Goal: Obtain resource: Download file/media

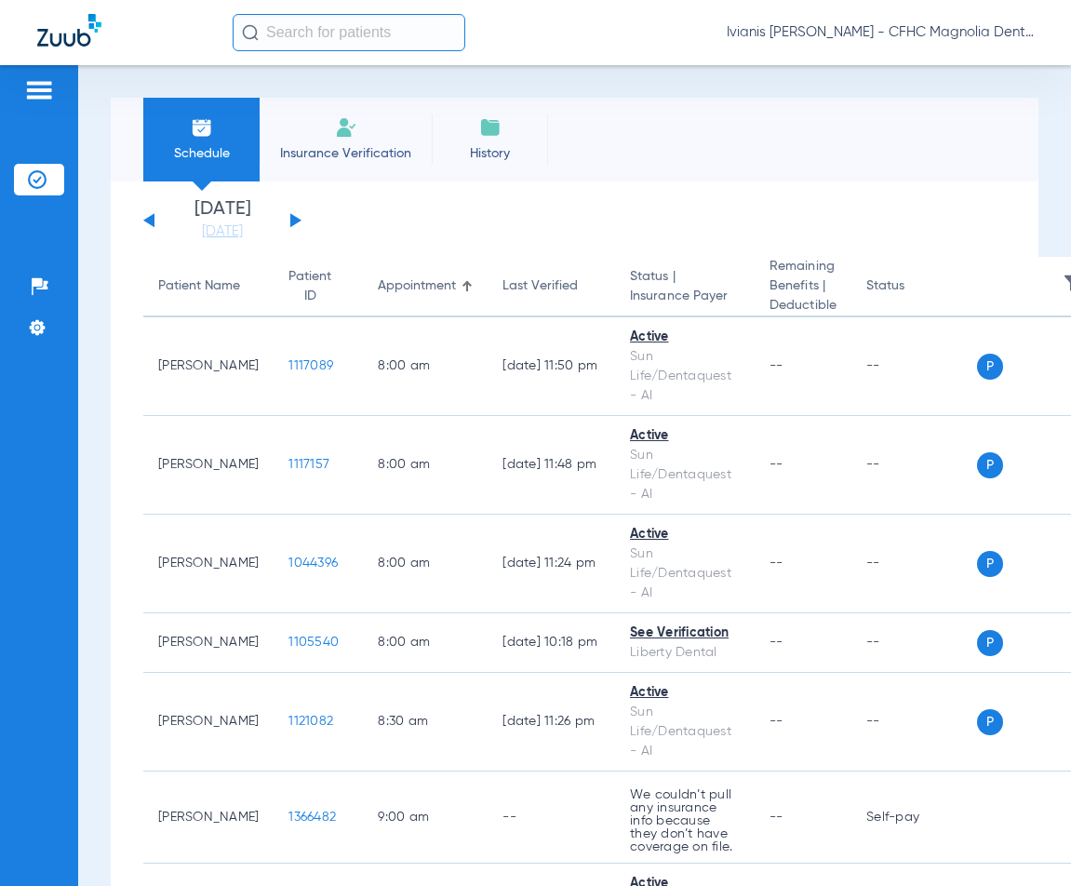
click at [66, 696] on div "Patients Insurance Verification Setup Help Center Settings" at bounding box center [39, 508] width 78 height 886
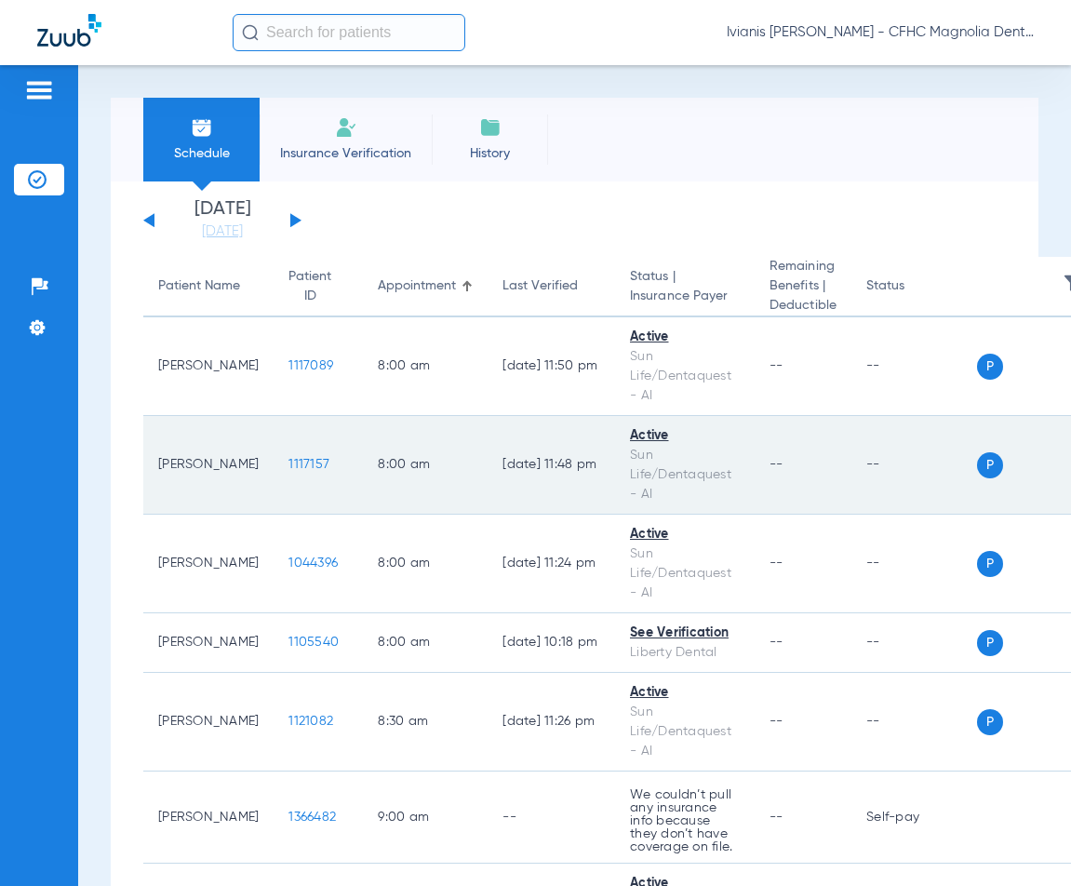
click at [289, 462] on span "1117157" at bounding box center [309, 464] width 41 height 13
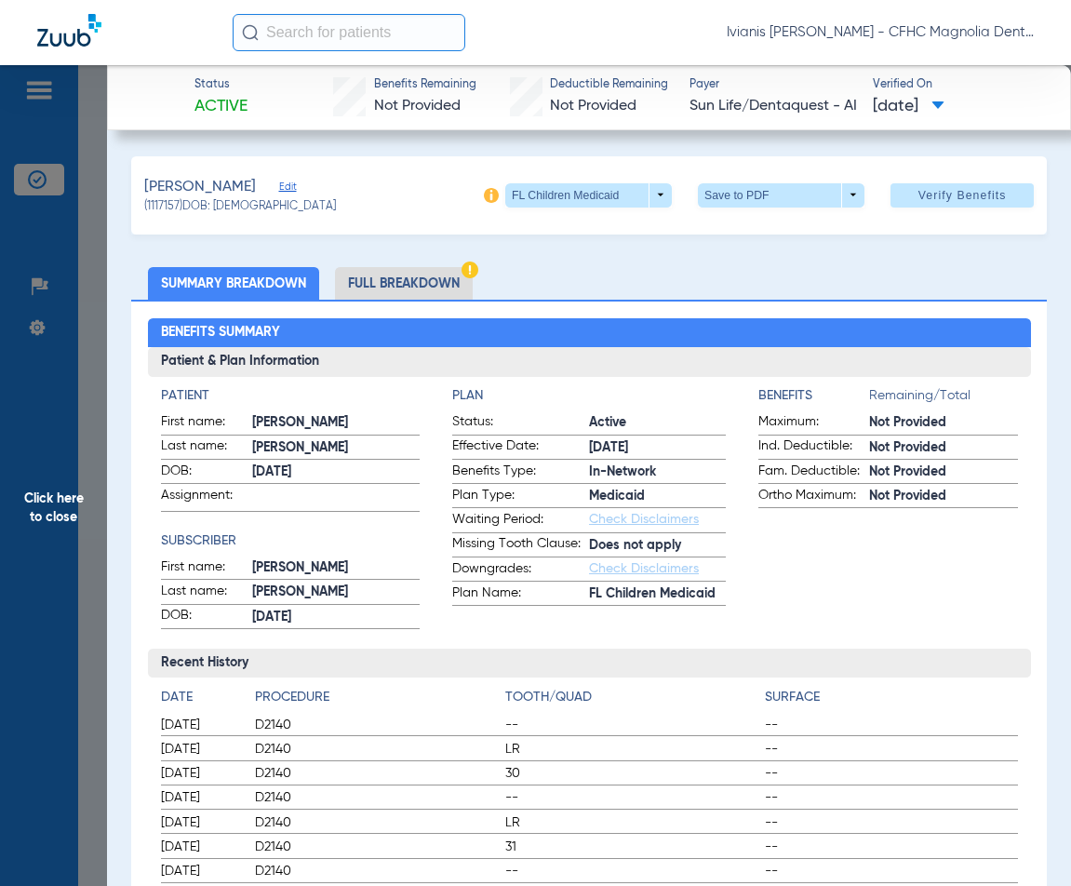
click at [788, 198] on span at bounding box center [781, 195] width 45 height 45
click at [772, 224] on button "insert_drive_file Save to PDF" at bounding box center [755, 231] width 141 height 37
drag, startPoint x: 276, startPoint y: 207, endPoint x: 216, endPoint y: 210, distance: 60.6
click at [216, 210] on div "(1117157) DOB: 10/20/2011" at bounding box center [240, 207] width 192 height 17
copy span "10/20/2011"
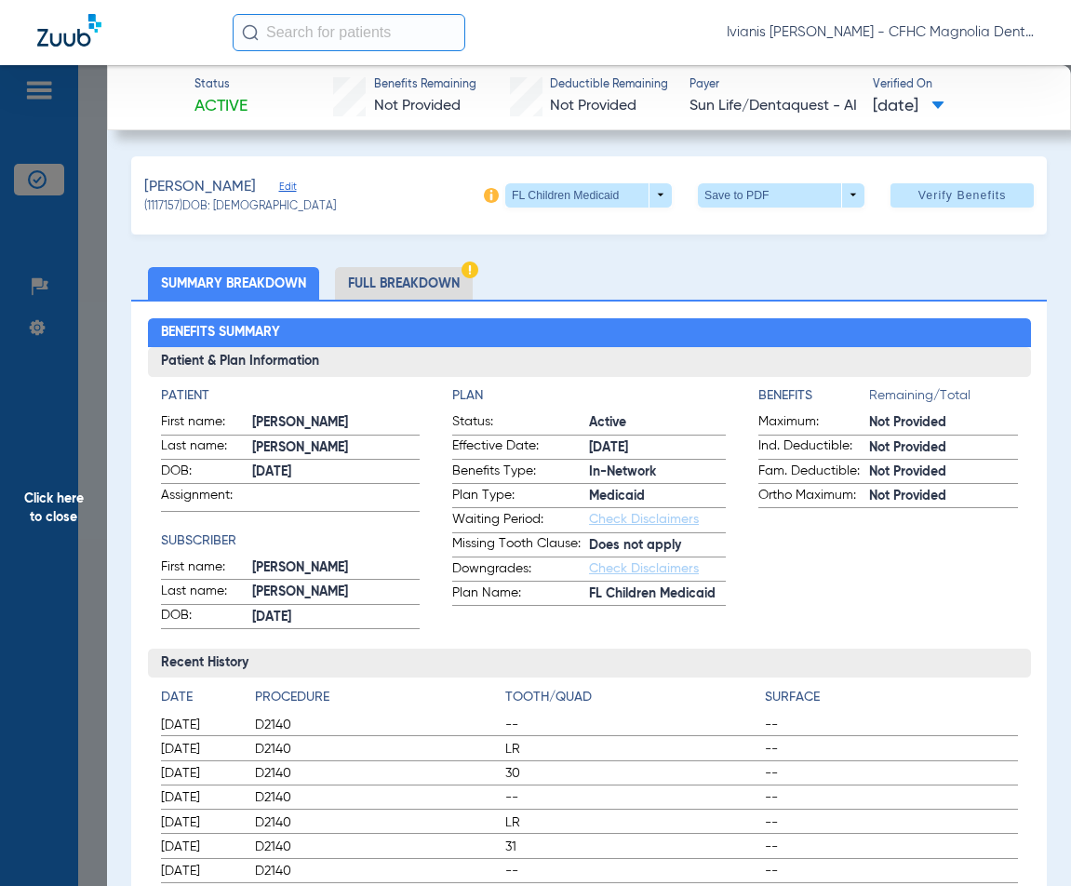
click at [102, 276] on span "Click here to close" at bounding box center [53, 508] width 107 height 886
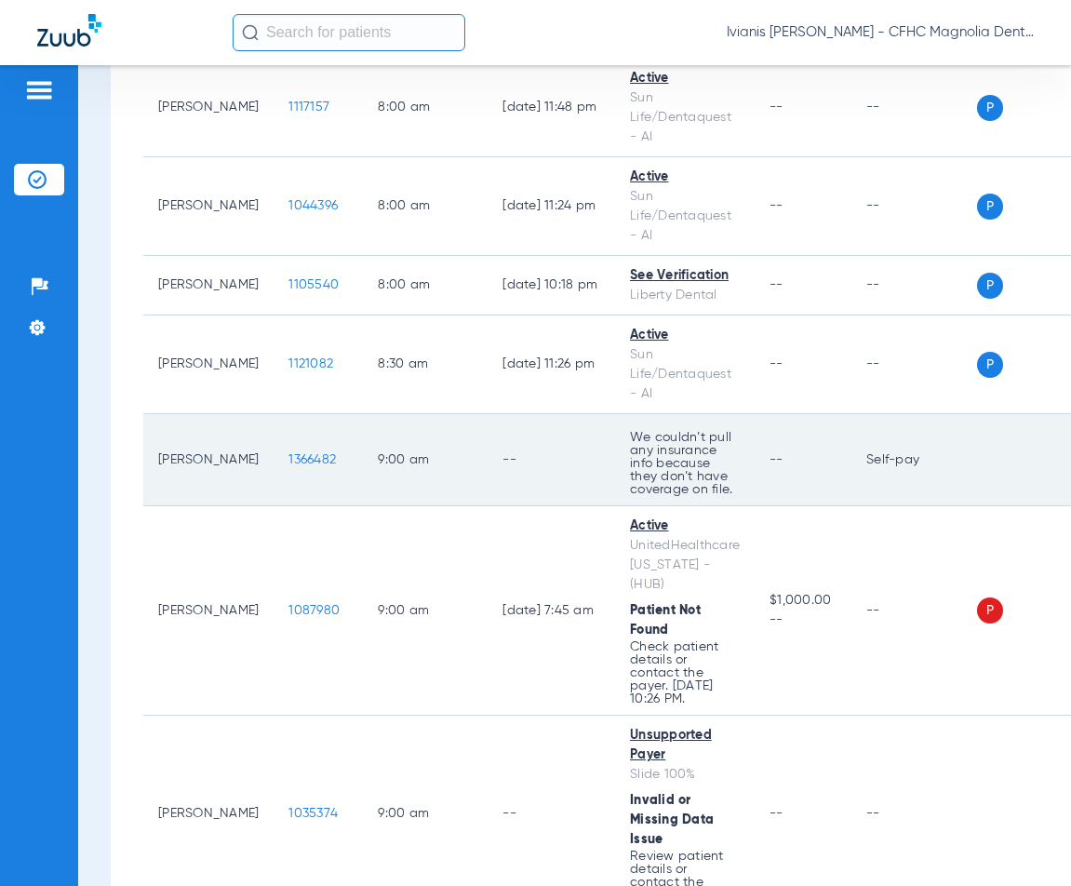
scroll to position [372, 0]
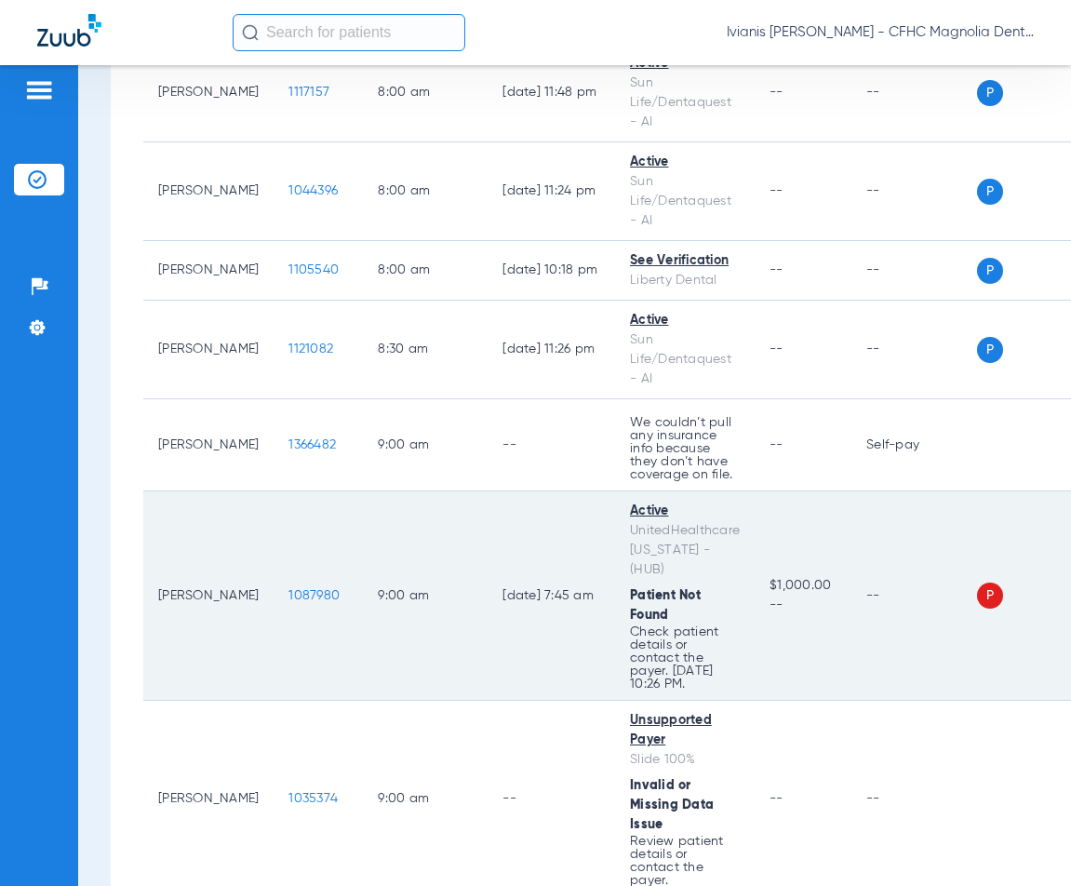
click at [289, 589] on span "1087980" at bounding box center [314, 595] width 51 height 13
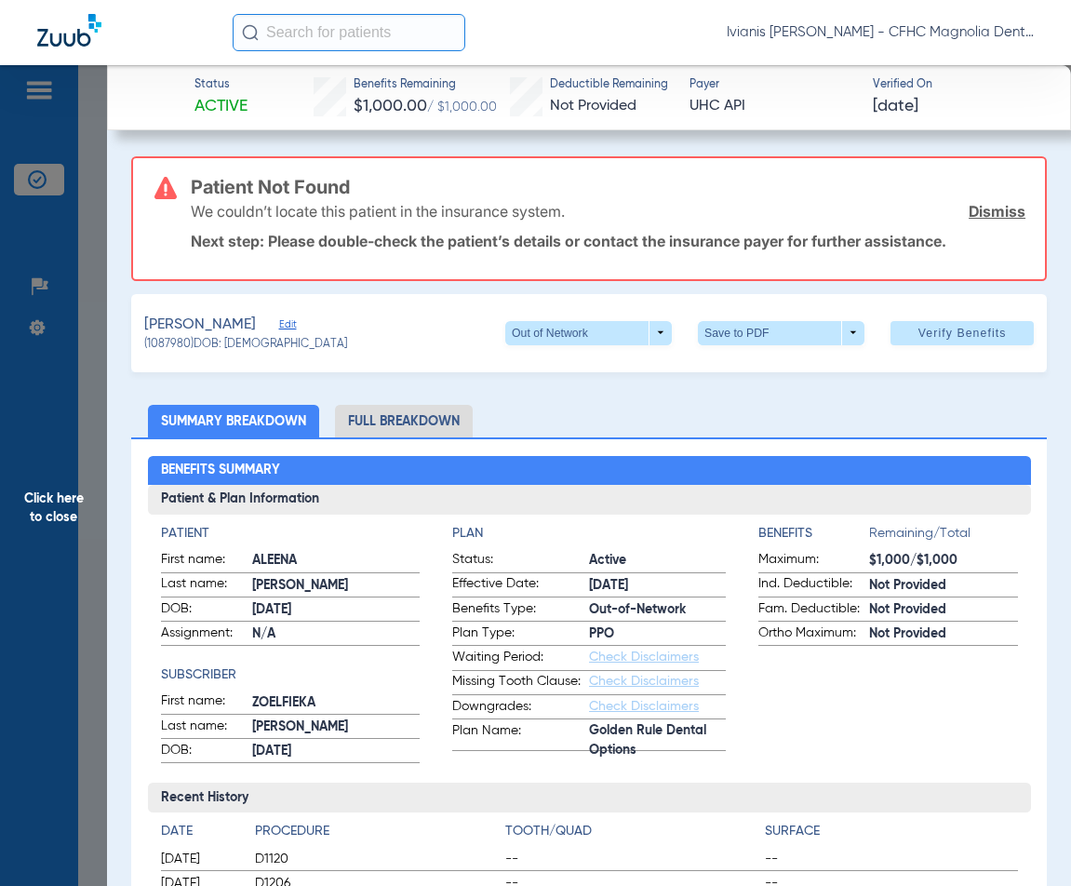
drag, startPoint x: 285, startPoint y: 345, endPoint x: 226, endPoint y: 346, distance: 58.6
click at [226, 346] on div "(1087980) DOB: 01/31/2017" at bounding box center [245, 345] width 203 height 17
copy span "01/31/2017"
click at [776, 331] on span at bounding box center [781, 333] width 45 height 45
click at [775, 373] on span "Save to PDF" at bounding box center [774, 369] width 74 height 13
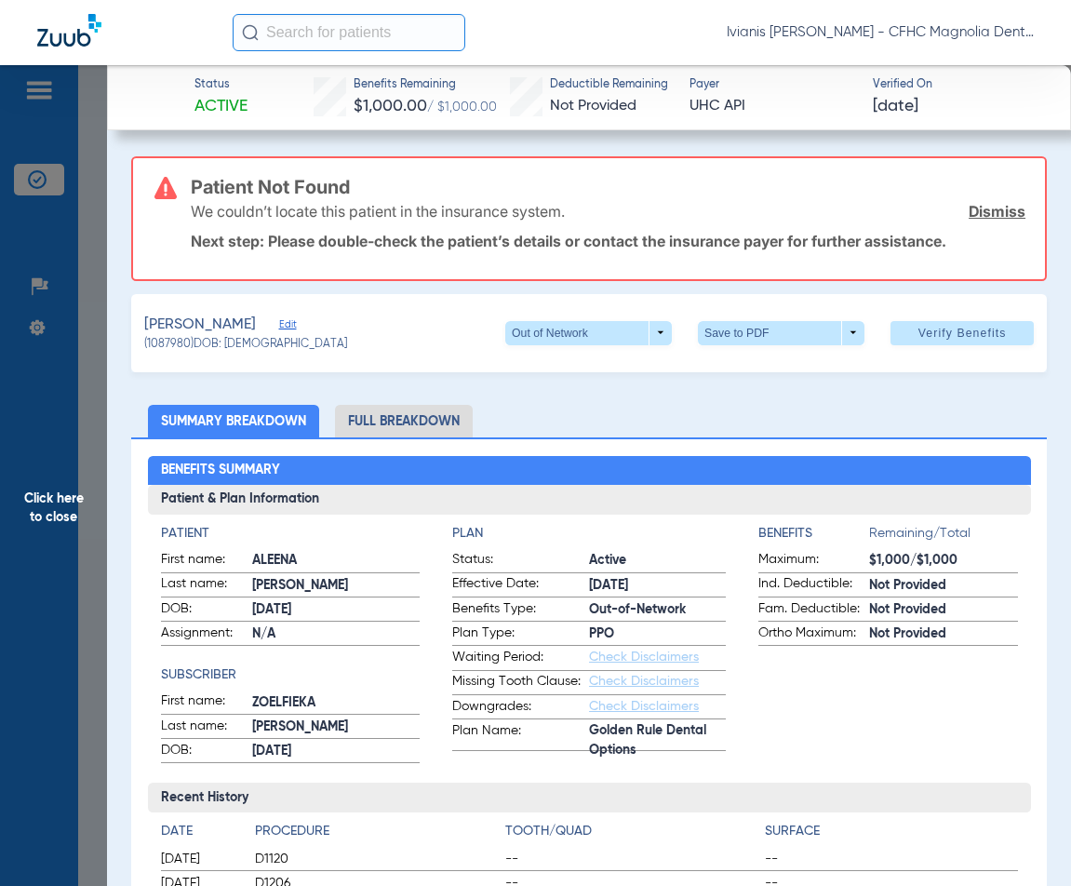
click at [93, 201] on span "Click here to close" at bounding box center [53, 508] width 107 height 886
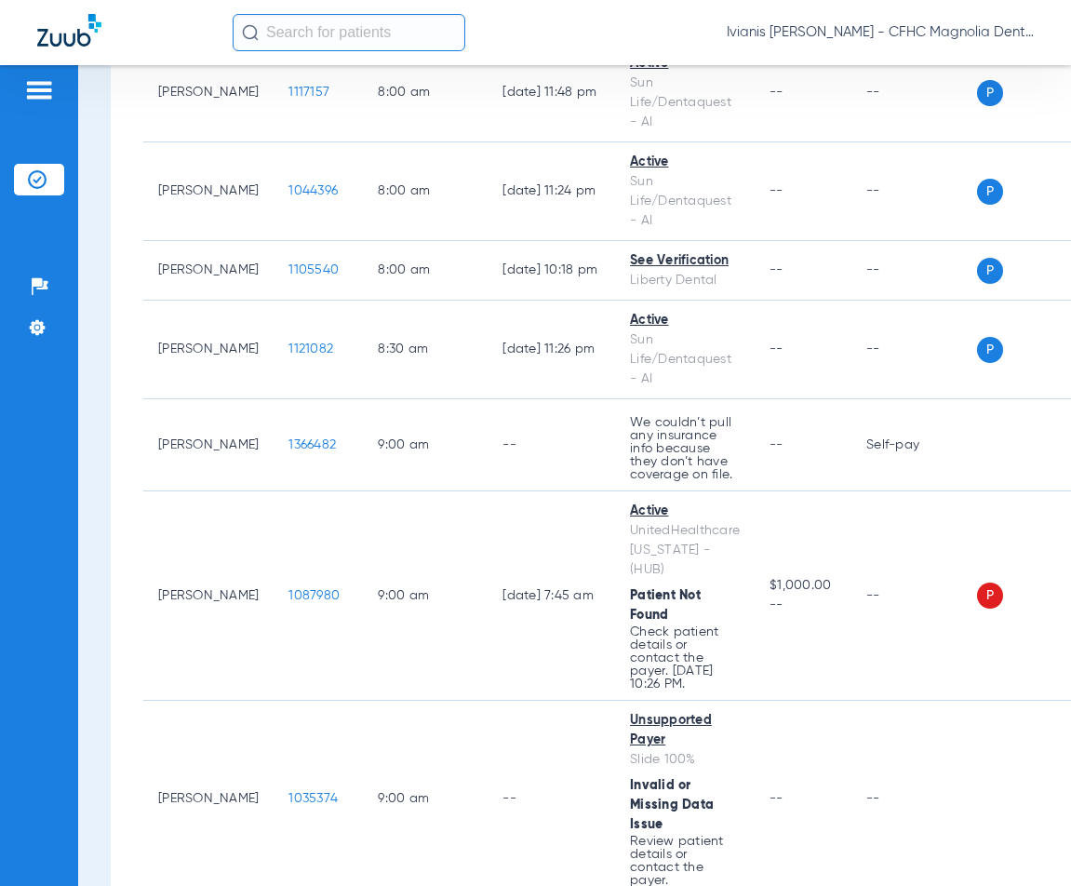
click at [63, 664] on div "Patients Insurance Verification Setup Help Center Settings" at bounding box center [39, 508] width 78 height 886
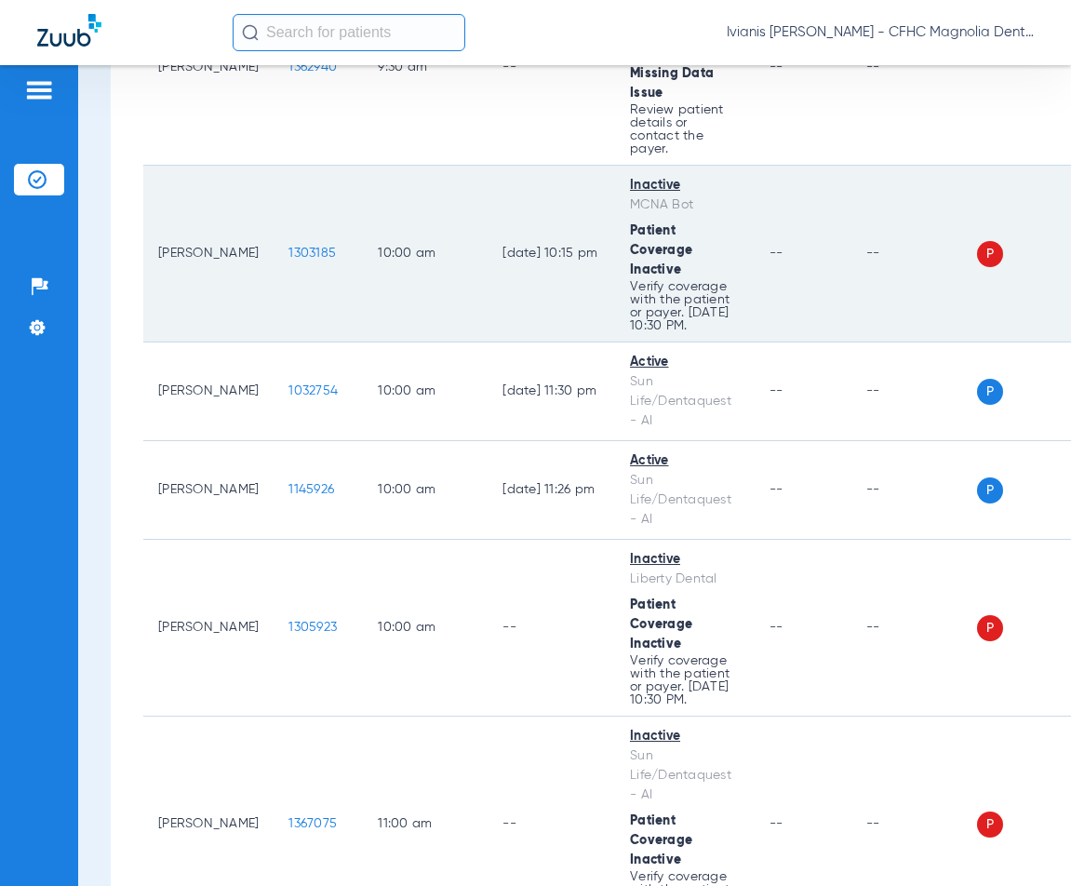
scroll to position [1396, 0]
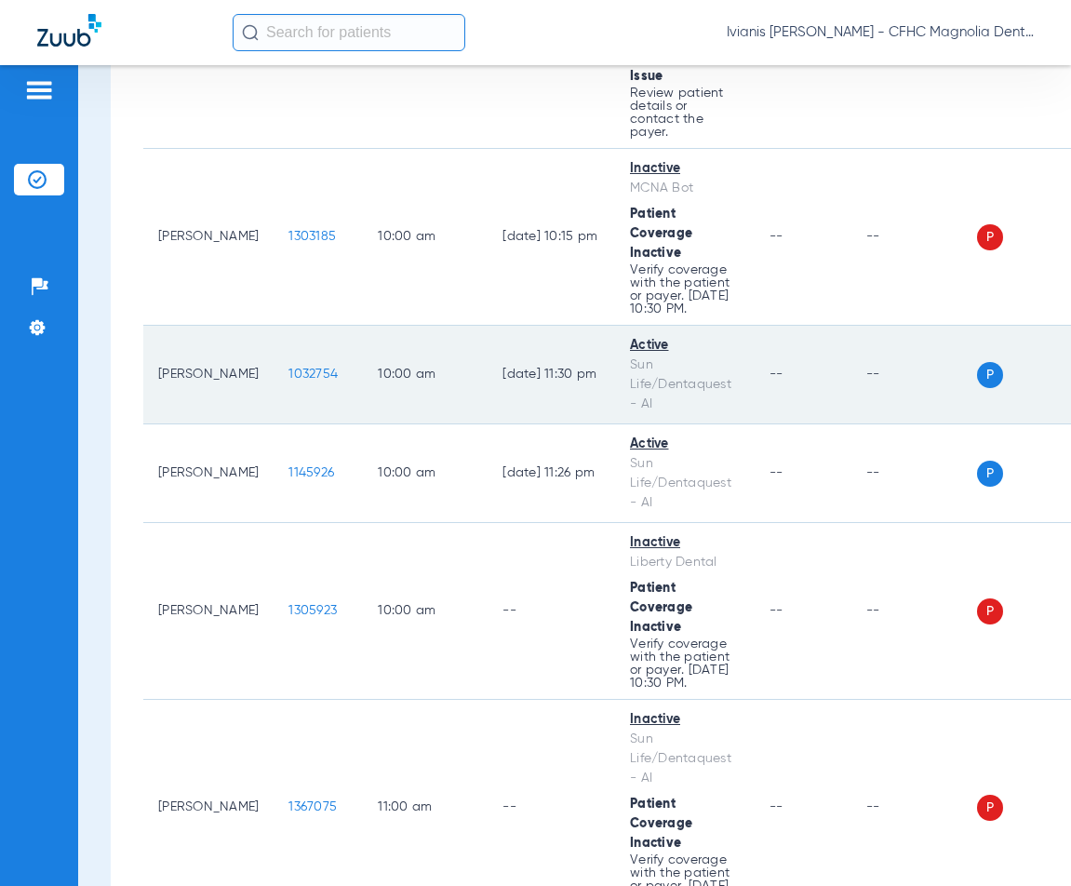
click at [289, 368] on span "1032754" at bounding box center [313, 374] width 49 height 13
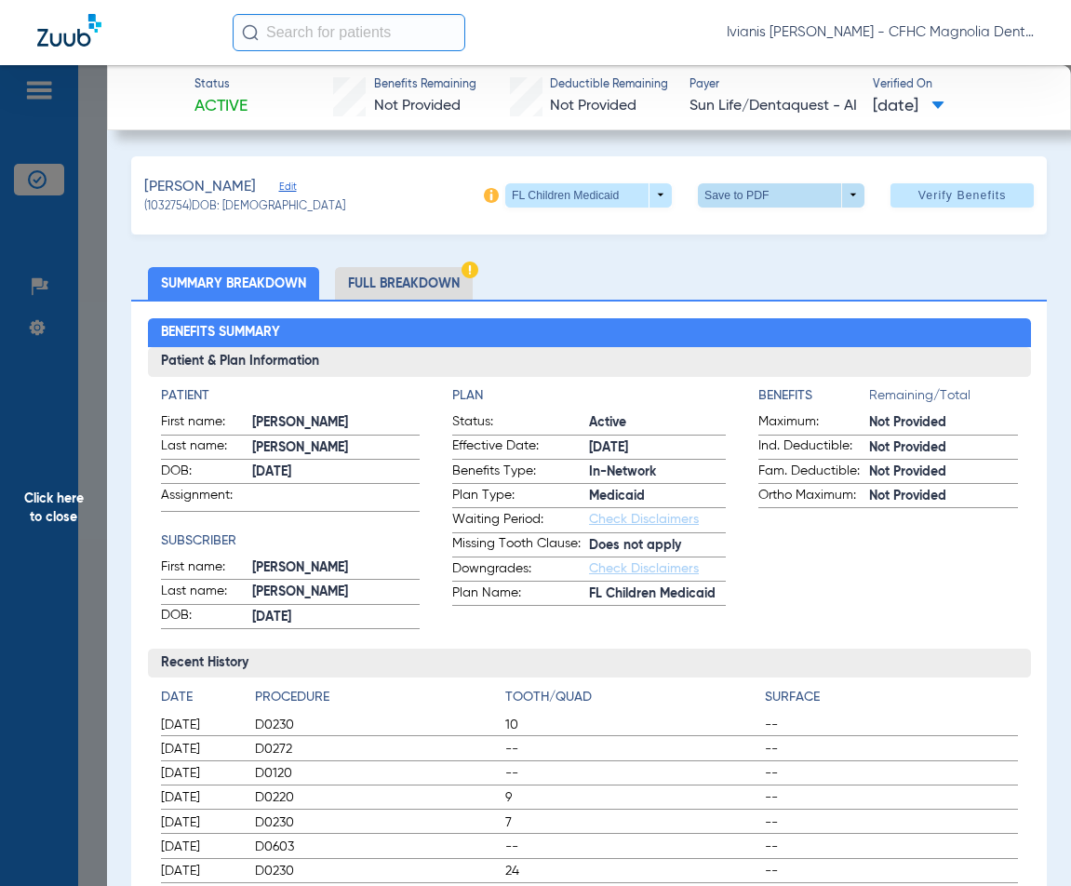
click at [773, 201] on span at bounding box center [781, 195] width 45 height 45
click at [756, 238] on span "Save to PDF" at bounding box center [774, 231] width 74 height 13
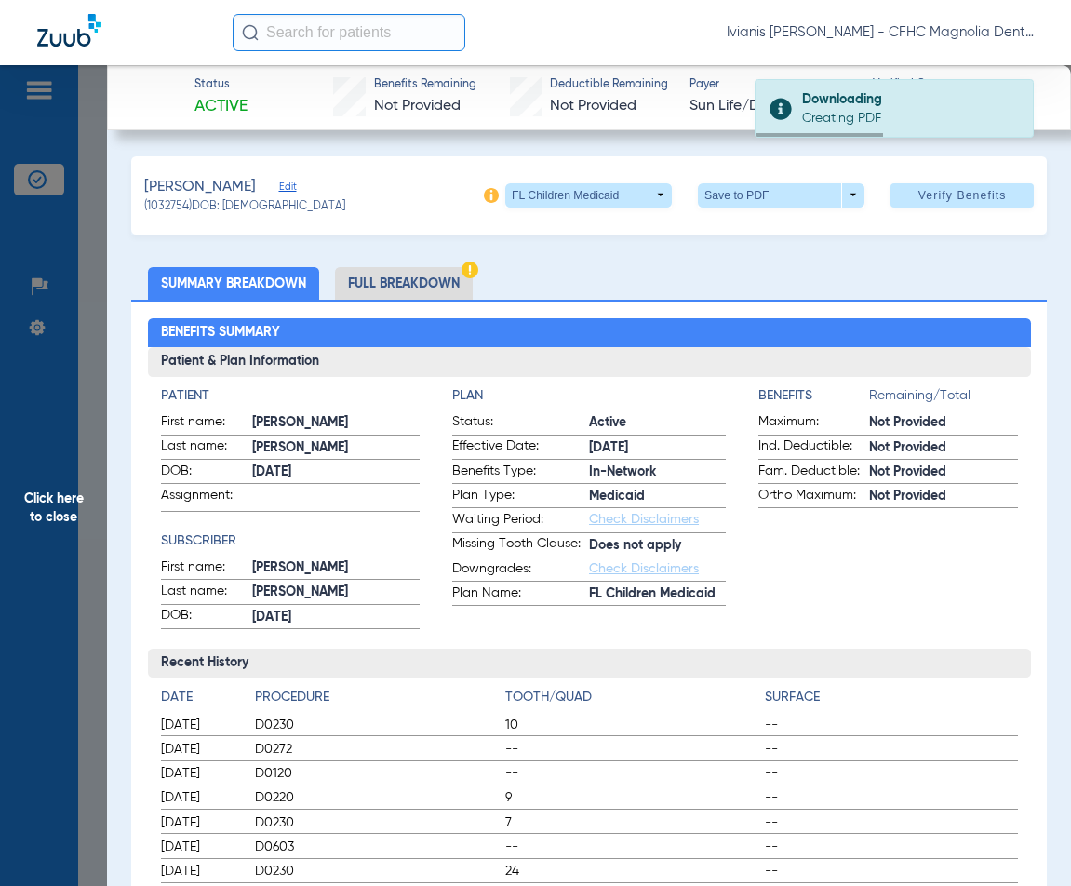
drag, startPoint x: 289, startPoint y: 208, endPoint x: 224, endPoint y: 208, distance: 65.2
click at [224, 208] on div "(1032754) DOB: 02/04/2015" at bounding box center [244, 207] width 201 height 17
copy span "02/04/2015"
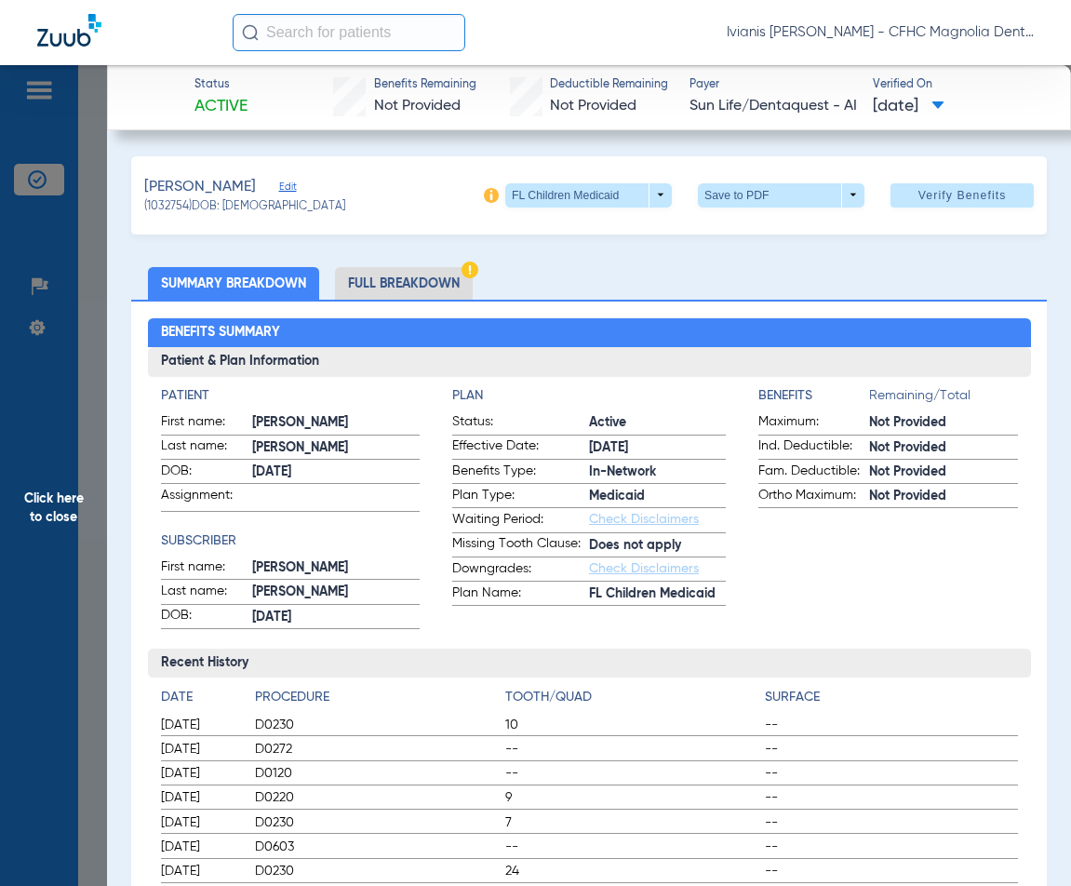
copy span "02/04/2015"
click at [221, 644] on div "Patient & Plan Information Patient First name: MICHAEL Last name: THOMAS DOB: 0…" at bounding box center [589, 615] width 883 height 536
click at [91, 276] on span "Click here to close" at bounding box center [53, 508] width 107 height 886
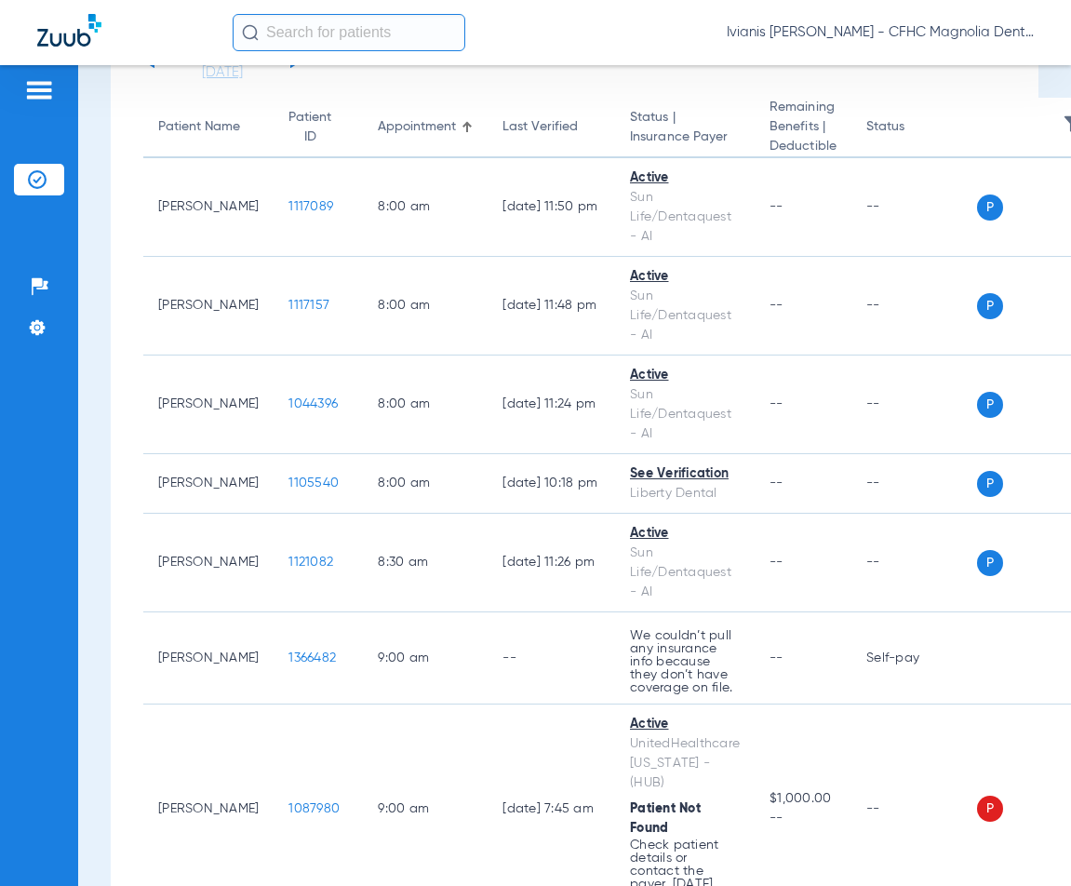
scroll to position [0, 0]
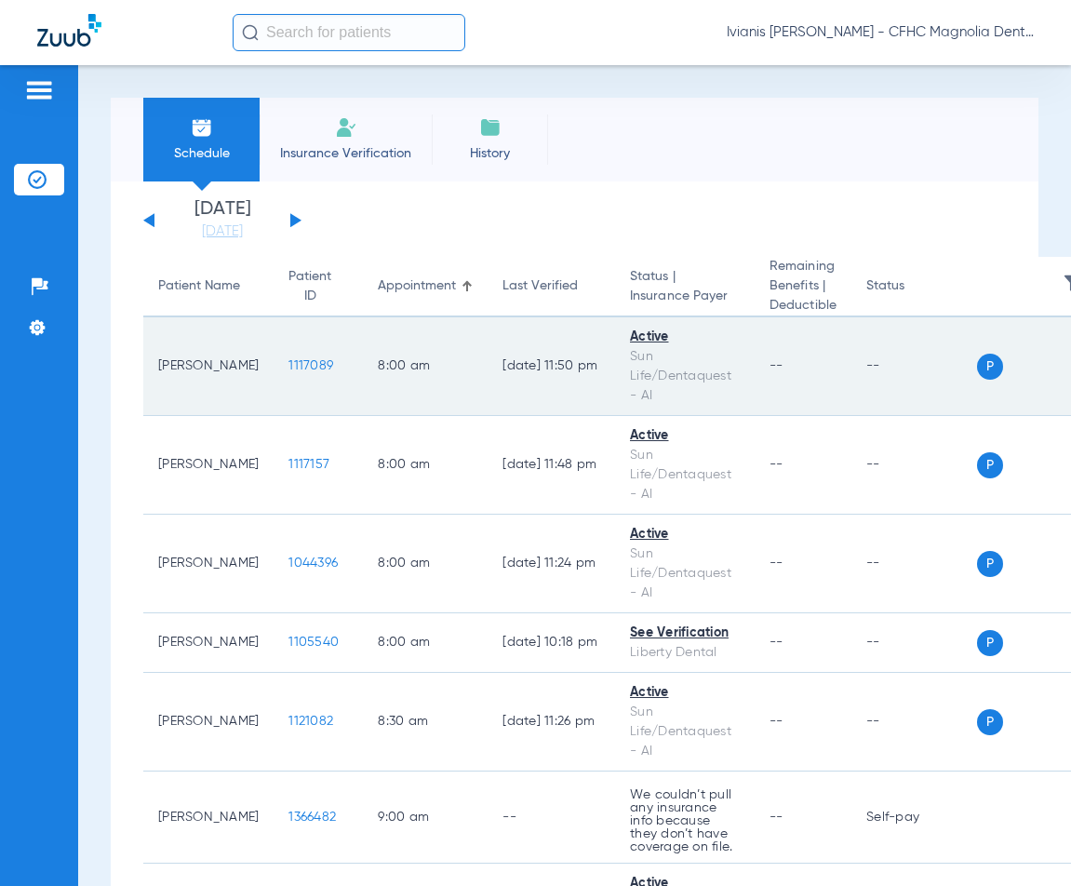
click at [289, 360] on span "1117089" at bounding box center [311, 365] width 45 height 13
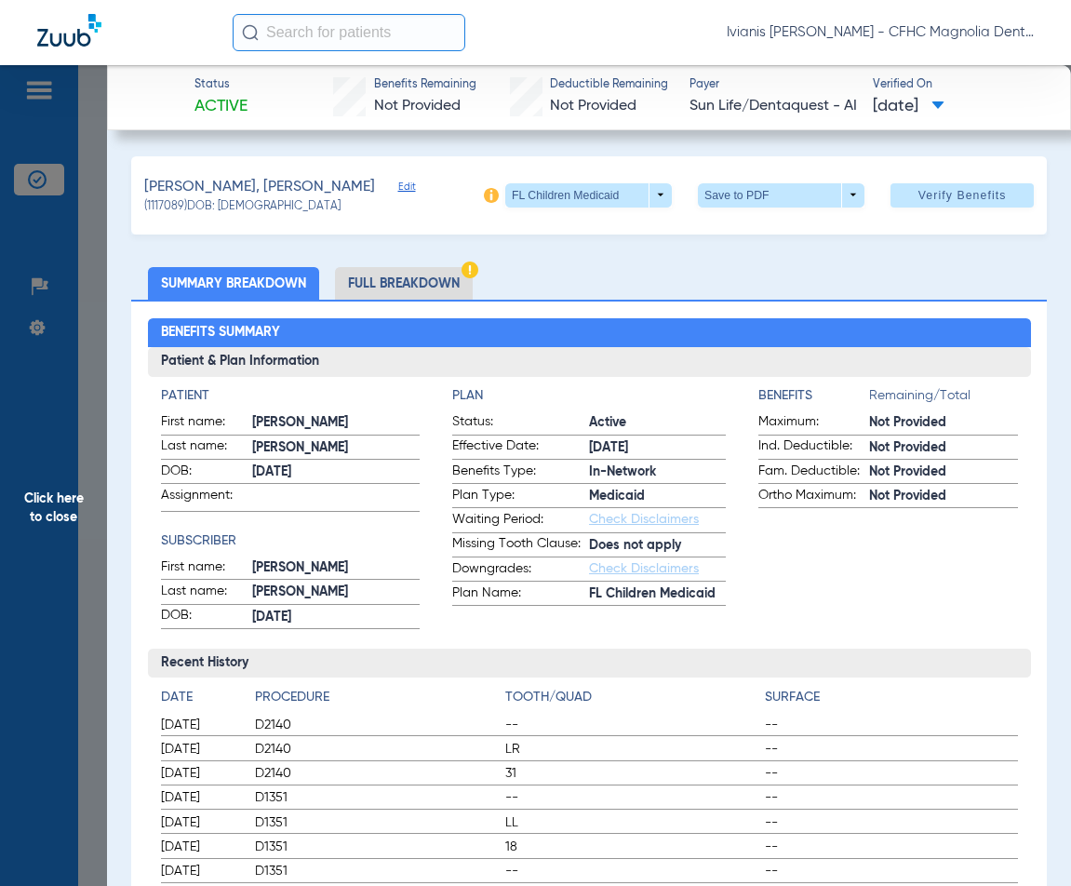
click at [249, 208] on span "(1117089) DOB: 04/19/2011" at bounding box center [242, 207] width 196 height 17
drag, startPoint x: 285, startPoint y: 199, endPoint x: 219, endPoint y: 204, distance: 66.2
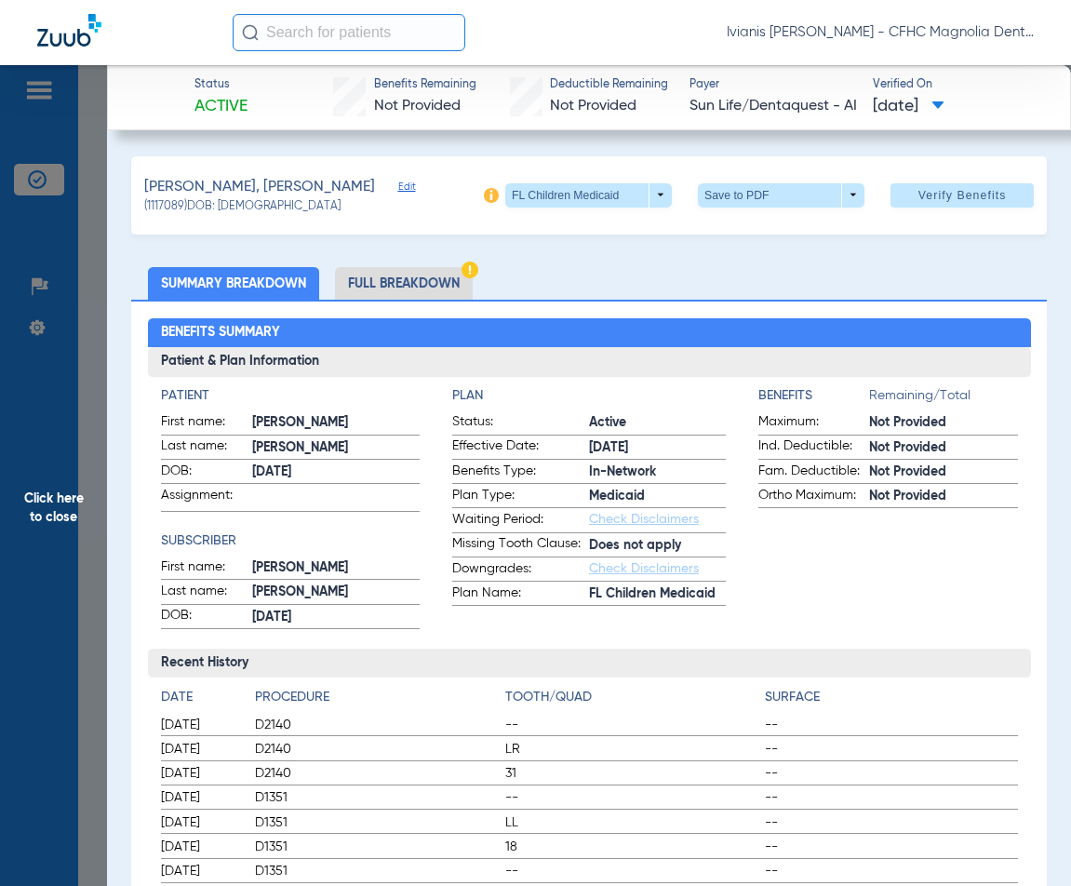
click at [219, 204] on div "(1117089) DOB: 04/19/2011" at bounding box center [279, 207] width 270 height 17
copy span "04/19/2011"
click at [769, 203] on span at bounding box center [781, 195] width 45 height 45
click at [740, 239] on button "insert_drive_file Save to PDF" at bounding box center [755, 231] width 141 height 37
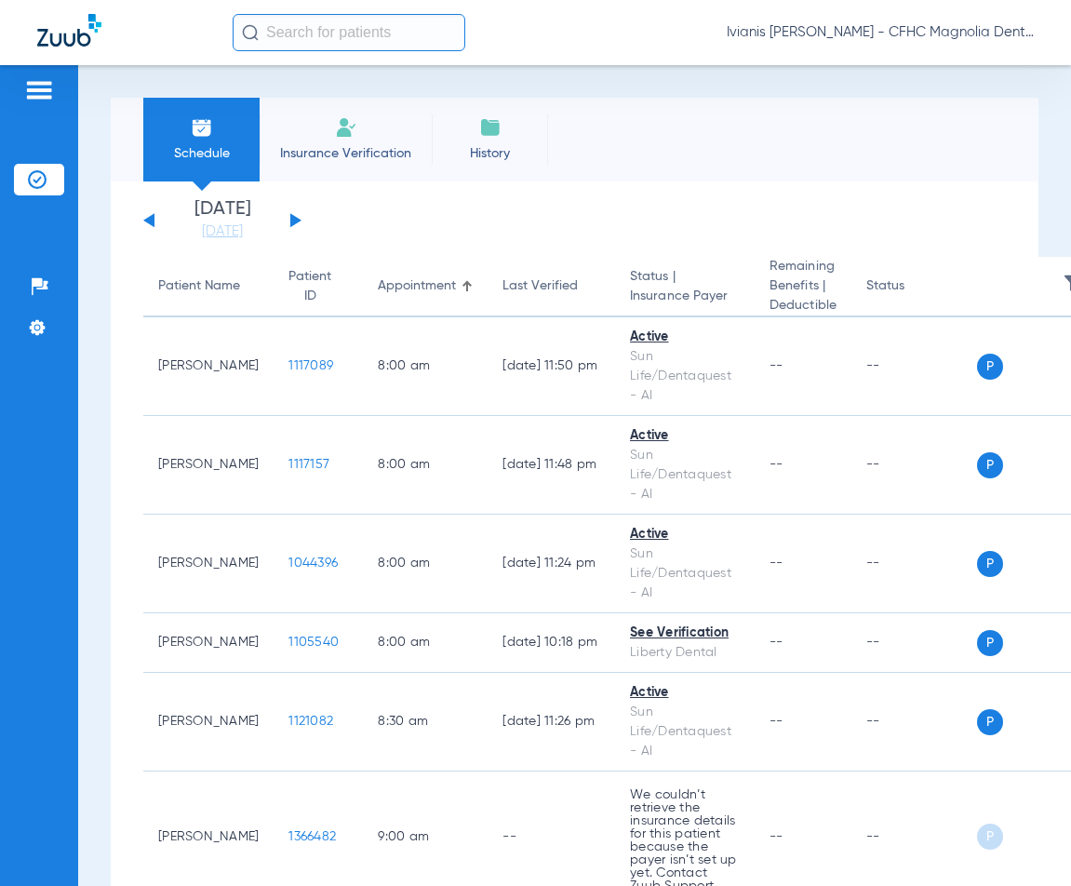
click at [72, 671] on div "Patients Insurance Verification Setup Help Center Settings" at bounding box center [39, 508] width 78 height 886
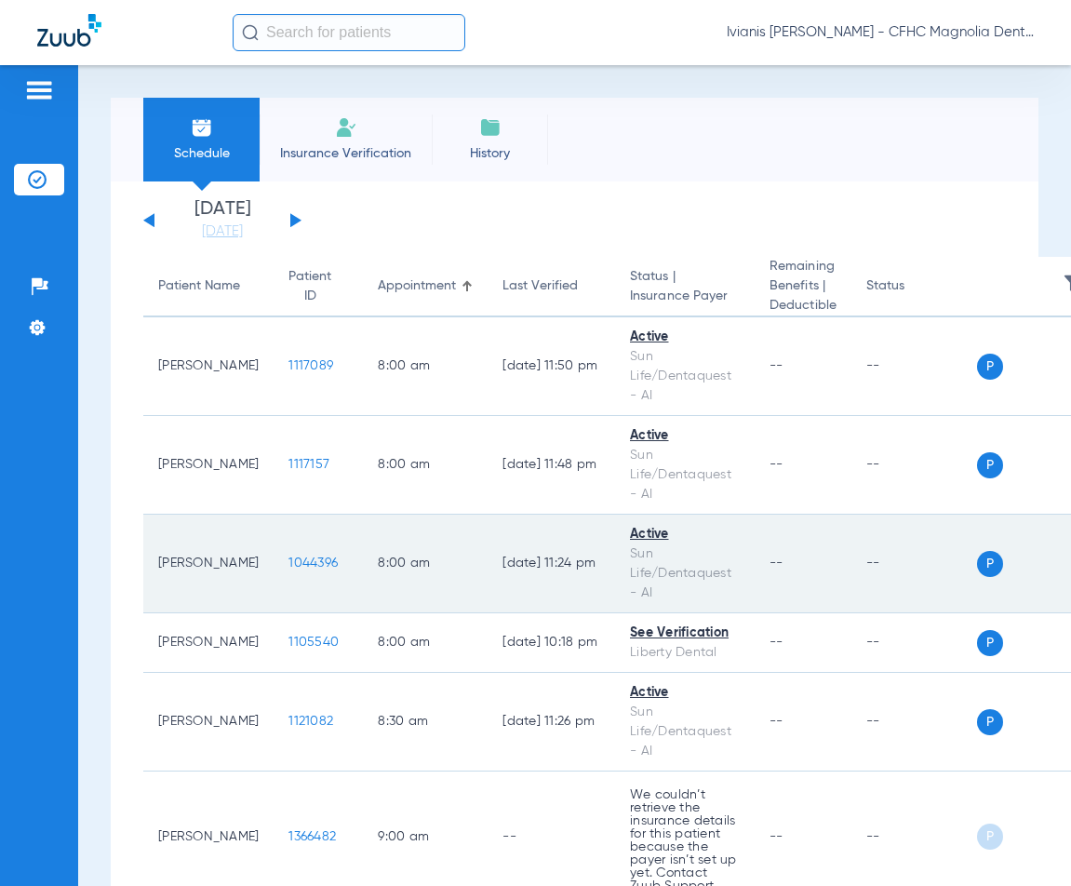
click at [289, 566] on span "1044396" at bounding box center [313, 563] width 49 height 13
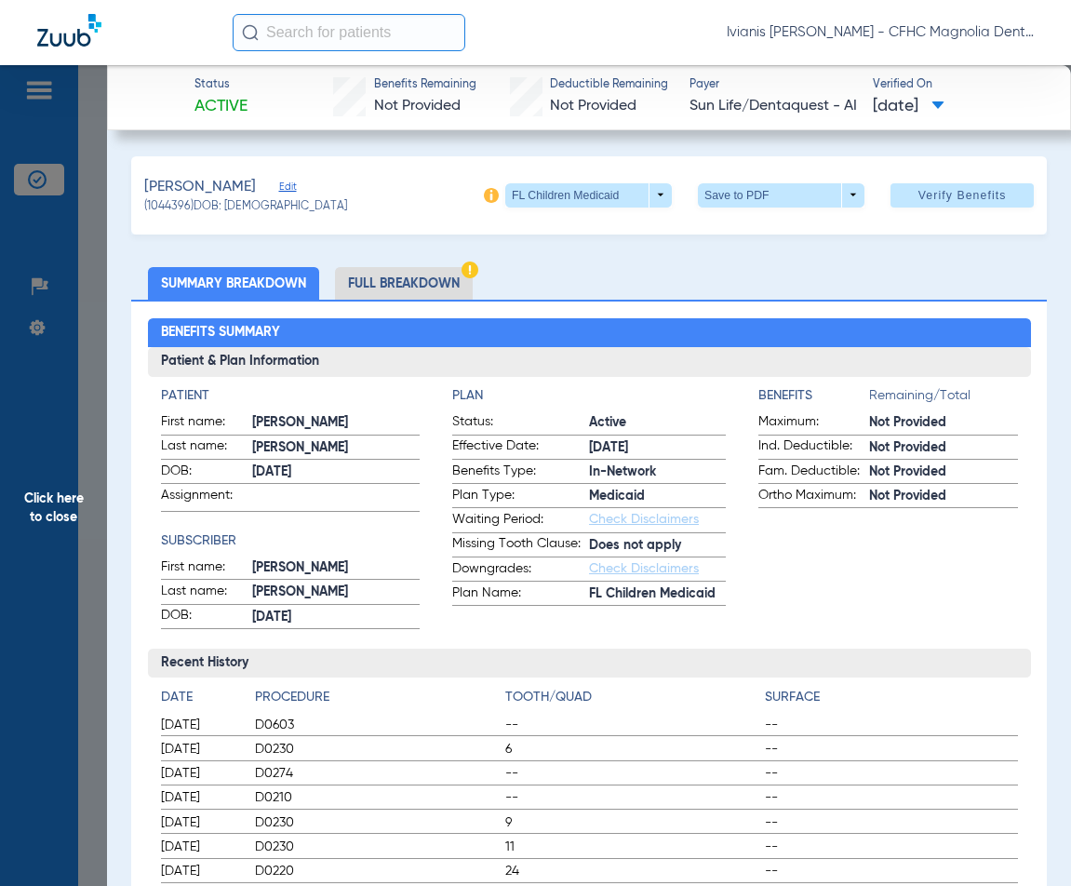
click at [270, 204] on span "(1044396) DOB: [DEMOGRAPHIC_DATA]" at bounding box center [245, 207] width 203 height 17
click at [279, 208] on span "(1044396) DOB: [DEMOGRAPHIC_DATA]" at bounding box center [245, 207] width 203 height 17
drag, startPoint x: 292, startPoint y: 205, endPoint x: 224, endPoint y: 207, distance: 68.0
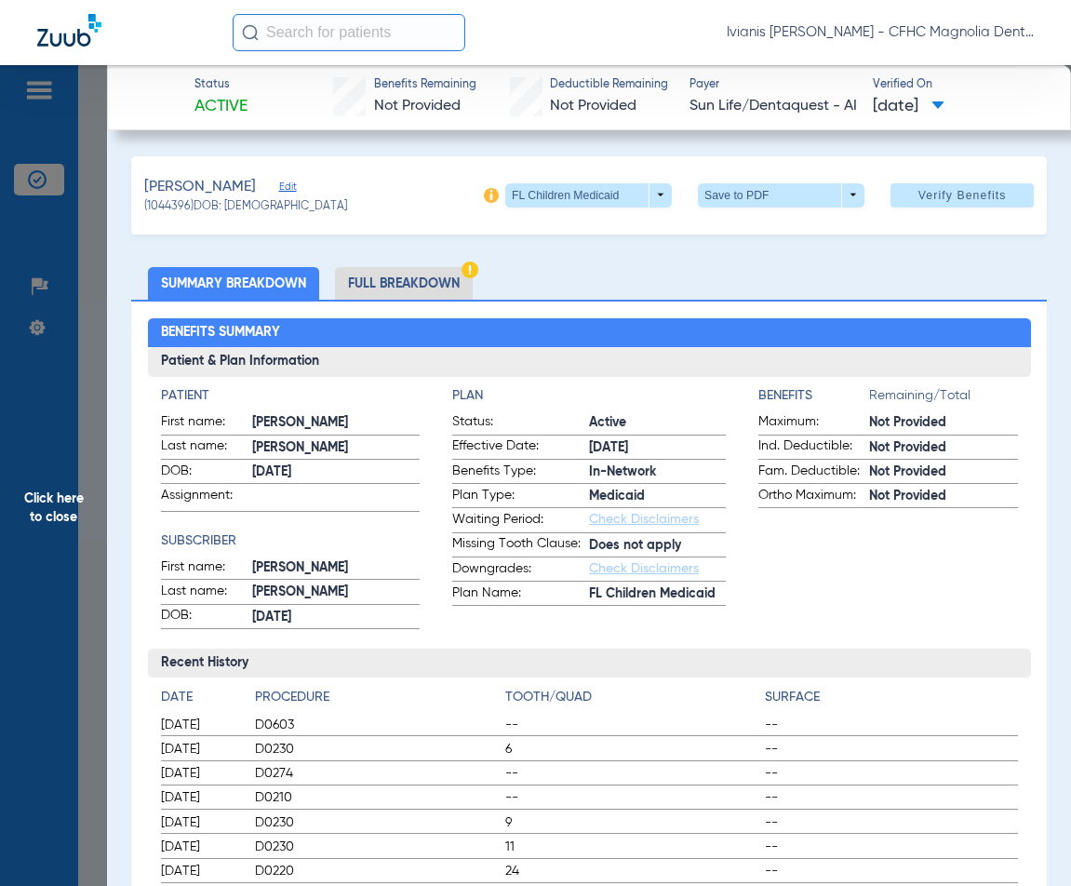
click at [224, 207] on div "(1044396) DOB: [DEMOGRAPHIC_DATA]" at bounding box center [245, 207] width 203 height 17
copy span "[DATE]"
click at [769, 191] on span at bounding box center [781, 195] width 45 height 45
click at [779, 235] on span "Save to PDF" at bounding box center [774, 231] width 74 height 13
click at [87, 279] on span "Click here to close" at bounding box center [53, 508] width 107 height 886
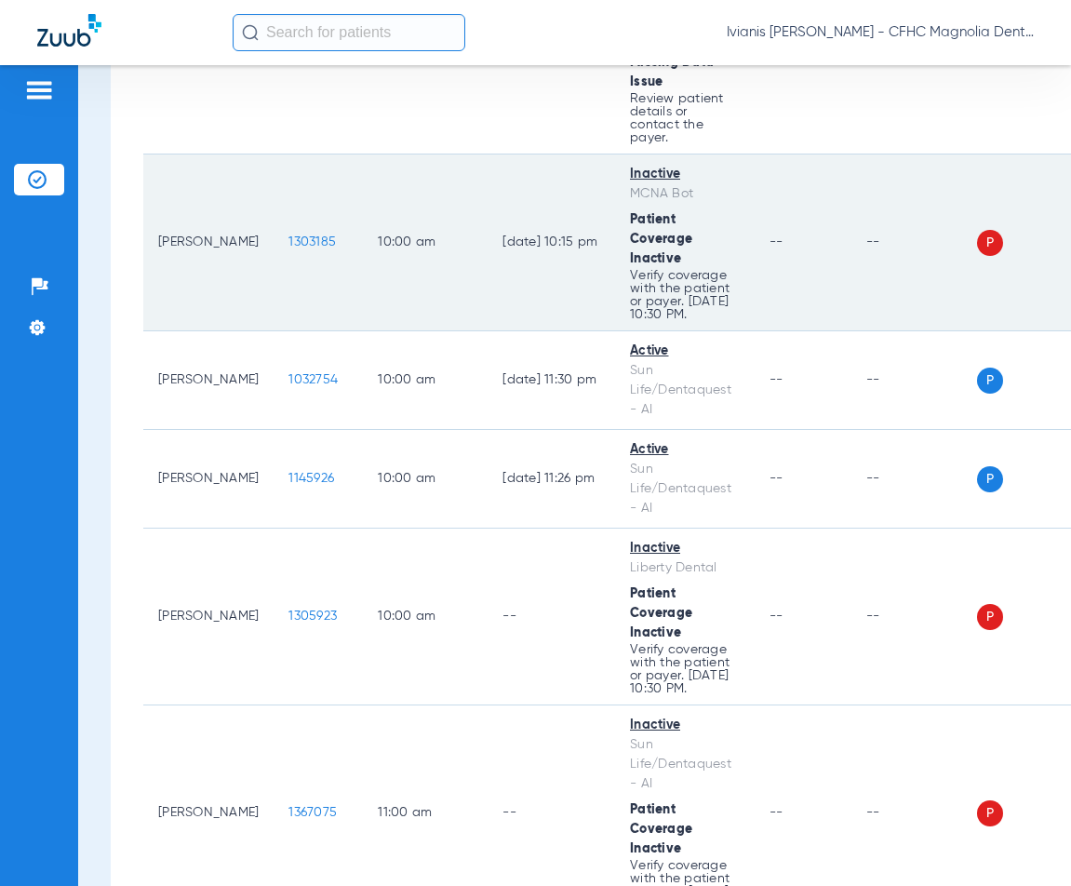
scroll to position [1489, 0]
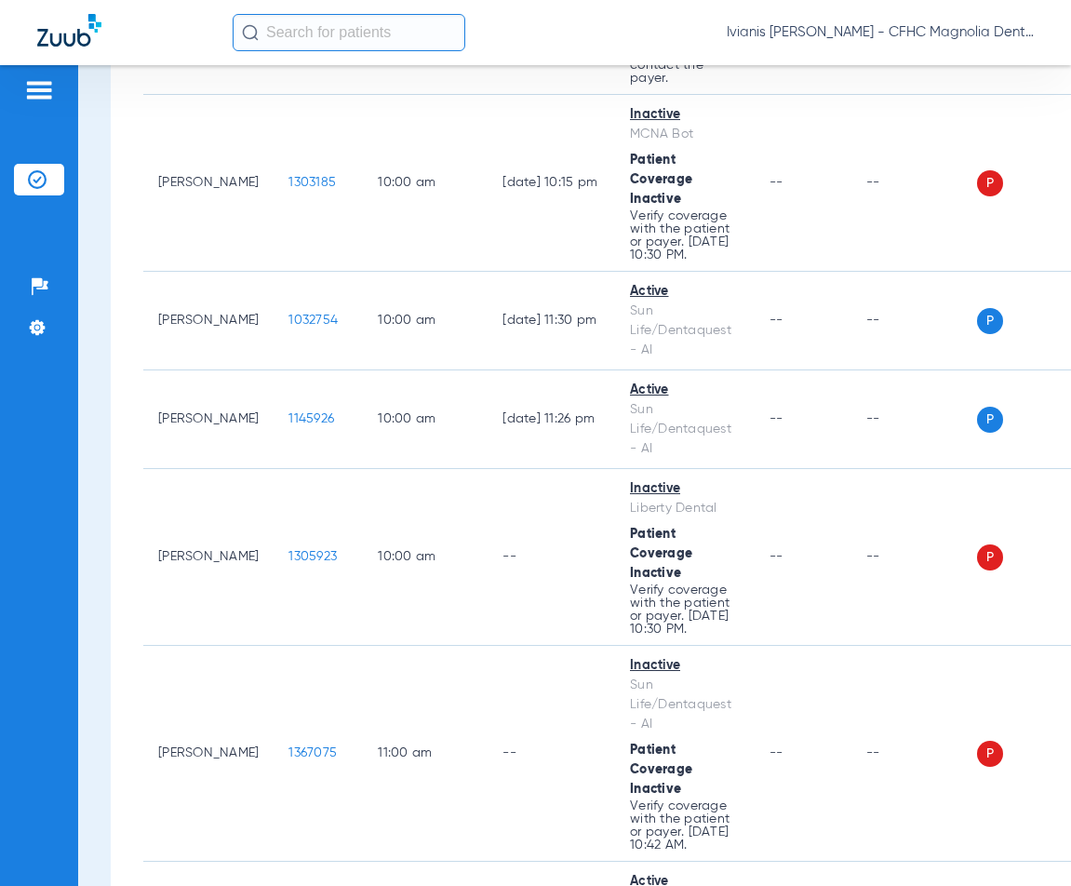
click at [90, 487] on div "Schedule Insurance Verification History Last Appt. Sync Time: [DATE] - 11:55 AM…" at bounding box center [574, 475] width 993 height 821
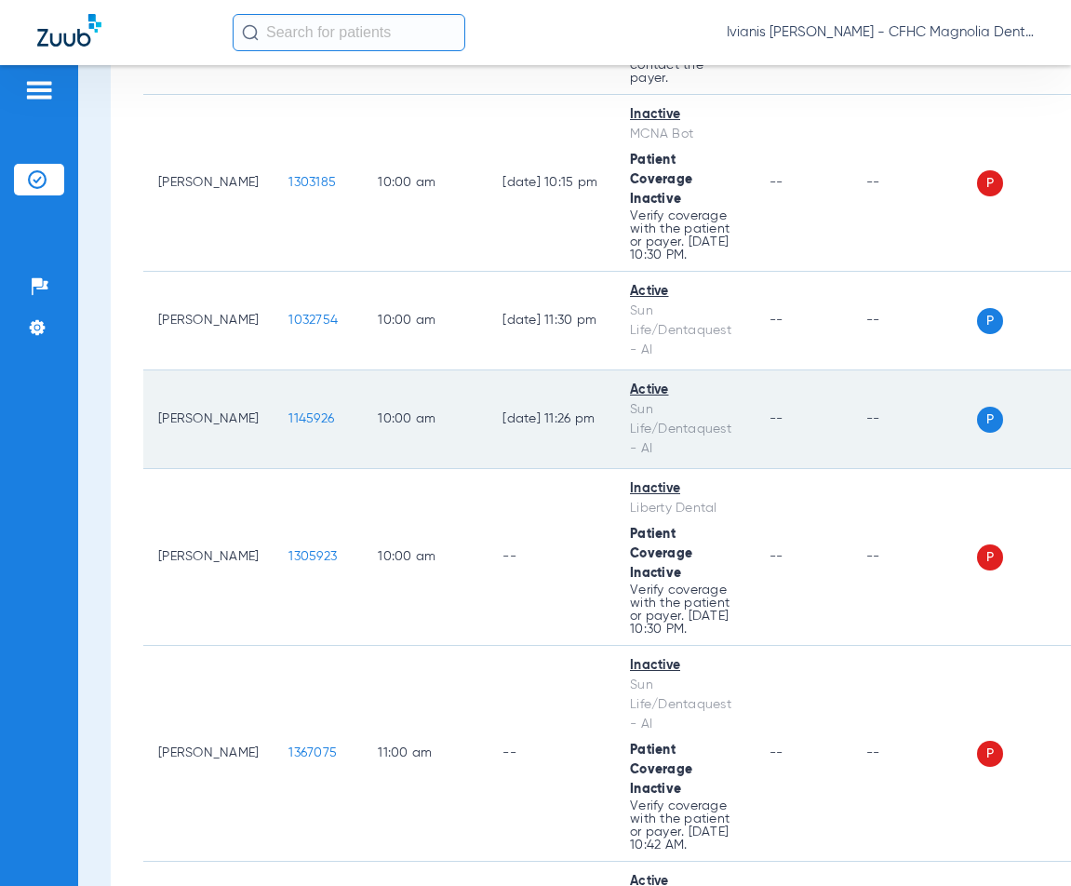
click at [289, 412] on span "1145926" at bounding box center [312, 418] width 46 height 13
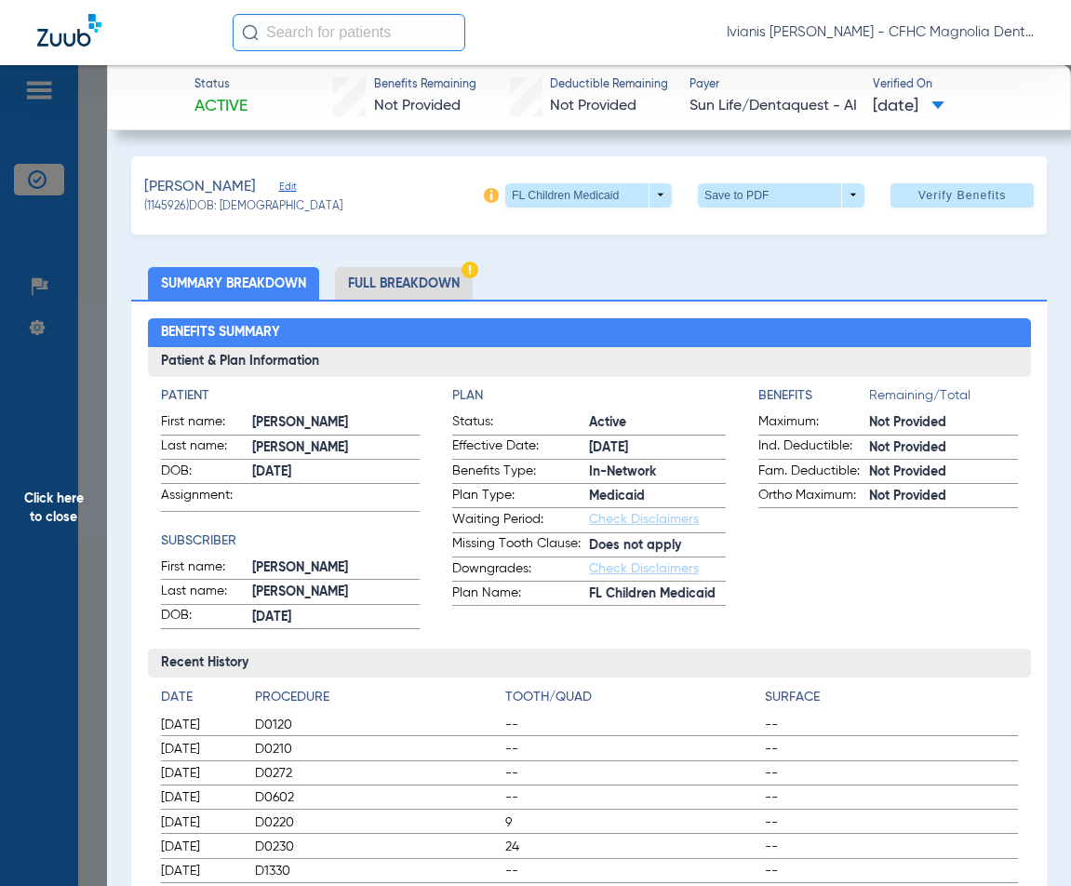
click at [759, 188] on span at bounding box center [781, 195] width 45 height 45
click at [759, 240] on button "insert_drive_file Save to PDF" at bounding box center [755, 231] width 141 height 37
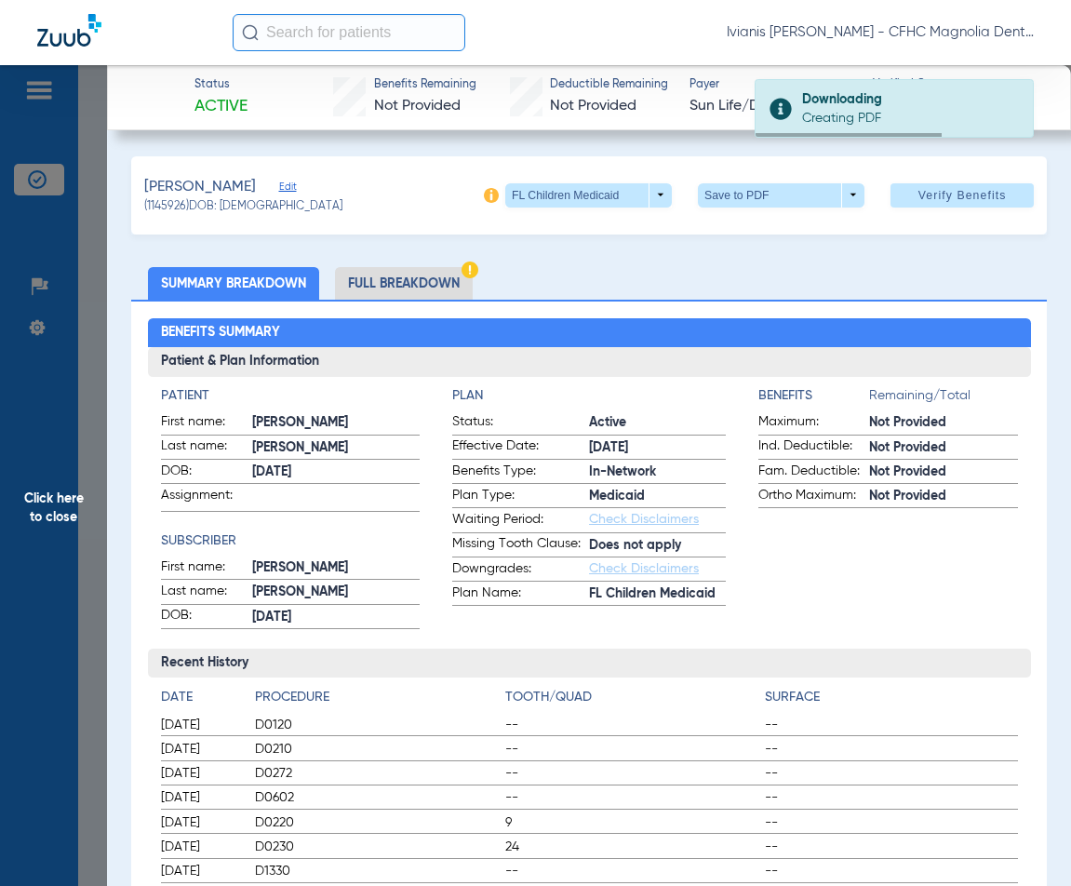
drag, startPoint x: 284, startPoint y: 208, endPoint x: 224, endPoint y: 205, distance: 59.7
click at [224, 205] on div "[PERSON_NAME] Edit (1145926) DOB: [DEMOGRAPHIC_DATA] FL Children Medicaid arrow…" at bounding box center [589, 195] width 916 height 78
copy span "[DATE]"
